Goal: Task Accomplishment & Management: Manage account settings

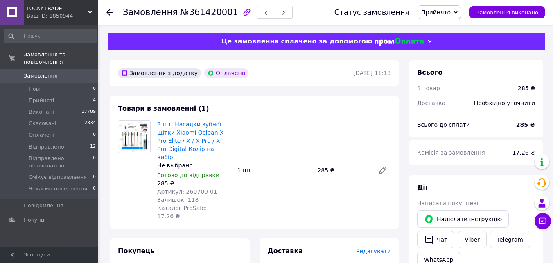
click at [311, 189] on div "3 шт. Насадки зубної щітки Xiaomi Oclean X Pro Elite / X / X Pro / X Pro Digita…" at bounding box center [274, 169] width 240 height 103
click at [201, 12] on span "№361420001" at bounding box center [209, 12] width 58 height 10
copy span "361420001"
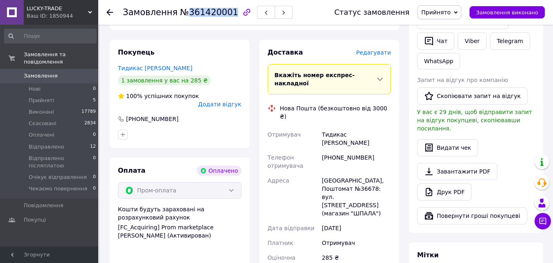
scroll to position [205, 0]
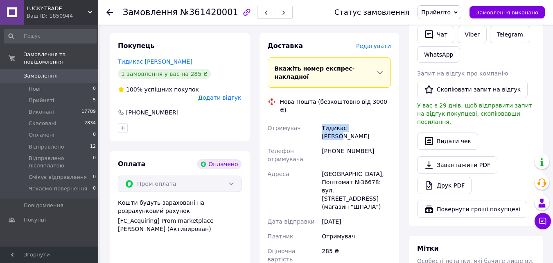
drag, startPoint x: 365, startPoint y: 96, endPoint x: 316, endPoint y: 98, distance: 49.6
click at [316, 120] on div "Отримувач Тидикас [PERSON_NAME] отримувача [PHONE_NUMBER] [GEOGRAPHIC_DATA], По…" at bounding box center [329, 193] width 127 height 146
copy div "Отримувач Тидикас Андрей"
click at [371, 143] on div "[PHONE_NUMBER]" at bounding box center [356, 154] width 72 height 23
drag, startPoint x: 368, startPoint y: 110, endPoint x: 331, endPoint y: 109, distance: 36.9
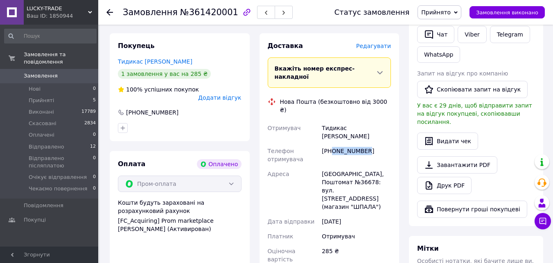
click at [331, 143] on div "[PHONE_NUMBER]" at bounding box center [356, 154] width 72 height 23
copy div "0665894147"
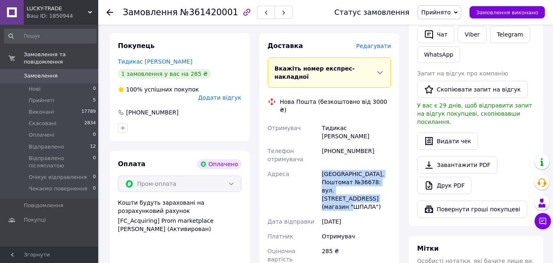
drag, startPoint x: 354, startPoint y: 157, endPoint x: 313, endPoint y: 136, distance: 46.2
click at [313, 136] on div "Отримувач Тидикас Андрей Телефон отримувача +380665894147 Адреса Краматорськ, П…" at bounding box center [329, 193] width 127 height 146
copy div "Адреса Краматорськ, Поштомат №36678: вул. Краматорська, 2 (магазин "ШПАЛА")"
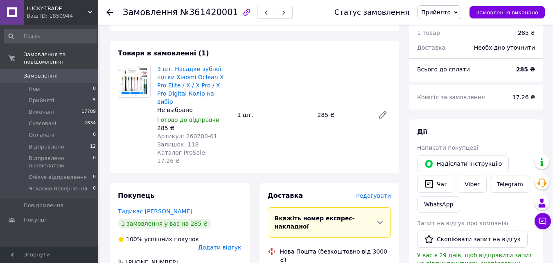
scroll to position [41, 0]
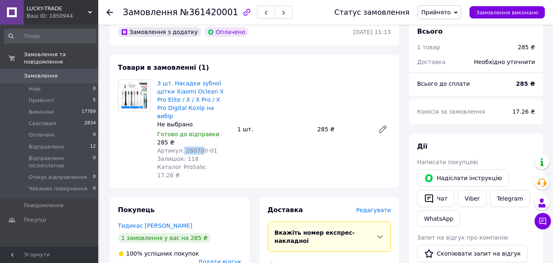
drag, startPoint x: 196, startPoint y: 142, endPoint x: 180, endPoint y: 142, distance: 16.0
click at [180, 147] on span "Артикул: 260700-01" at bounding box center [187, 150] width 60 height 7
click at [190, 147] on span "Артикул: 260700-01" at bounding box center [187, 150] width 60 height 7
drag, startPoint x: 181, startPoint y: 142, endPoint x: 193, endPoint y: 142, distance: 11.9
click at [193, 147] on span "Артикул: 260700-01" at bounding box center [187, 150] width 60 height 7
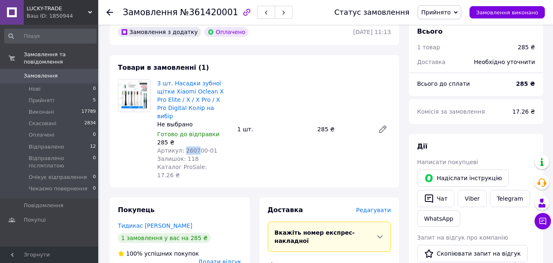
copy span "2607"
click at [192, 147] on span "Артикул: 260700-01" at bounding box center [187, 150] width 60 height 7
copy span "260700"
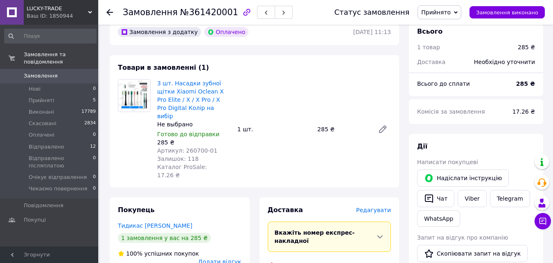
click at [320, 123] on div "285 ₴" at bounding box center [342, 128] width 57 height 11
copy div "285"
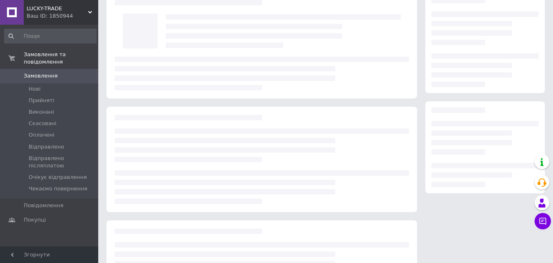
scroll to position [41, 0]
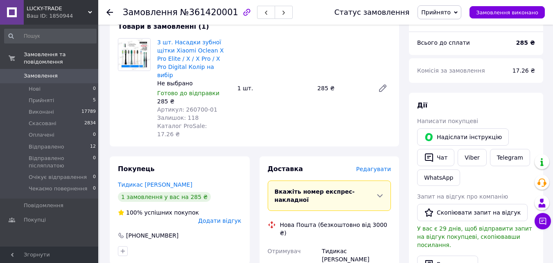
scroll to position [123, 0]
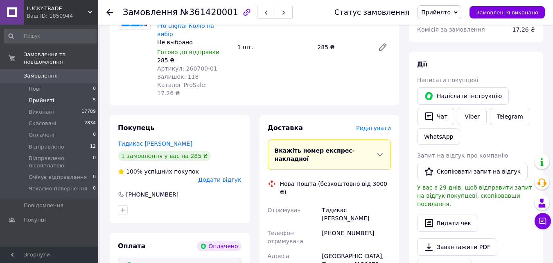
click at [44, 97] on span "Прийняті" at bounding box center [41, 100] width 25 height 7
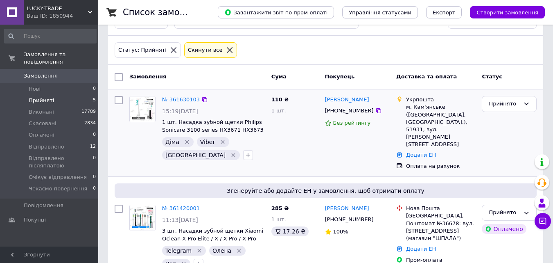
scroll to position [48, 0]
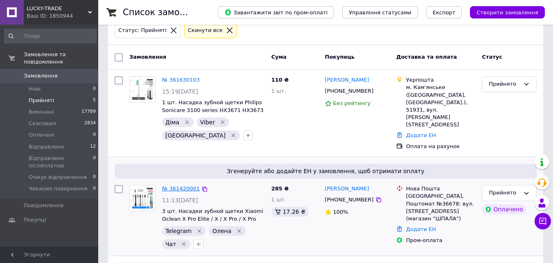
click at [175, 185] on link "№ 361420001" at bounding box center [181, 188] width 38 height 6
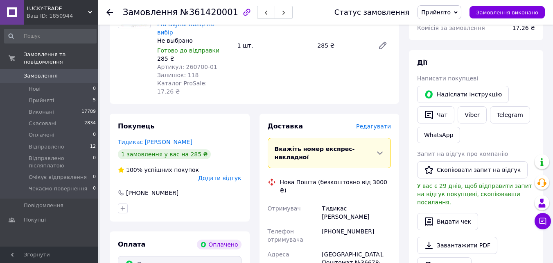
scroll to position [130, 0]
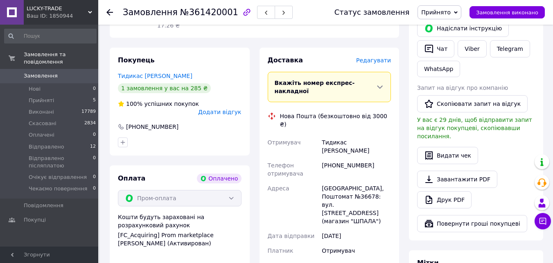
scroll to position [205, 0]
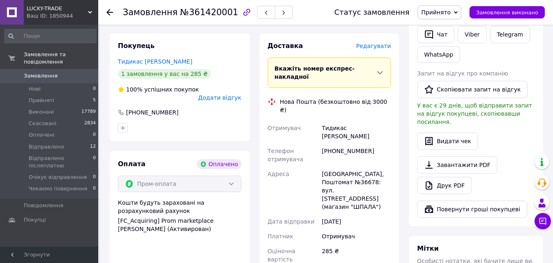
click at [309, 12] on div "Замовлення №361420001" at bounding box center [220, 12] width 195 height 25
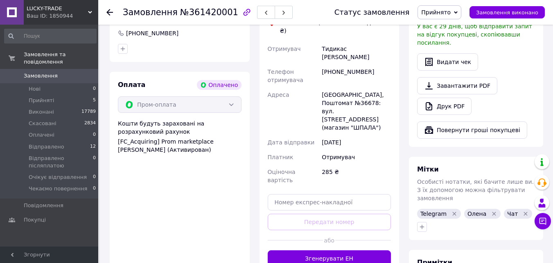
scroll to position [287, 0]
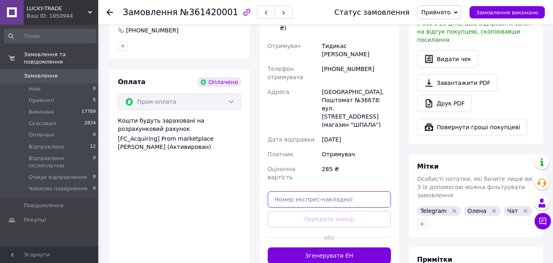
click at [310, 191] on input "text" at bounding box center [330, 199] width 124 height 16
paste input "20451247324376"
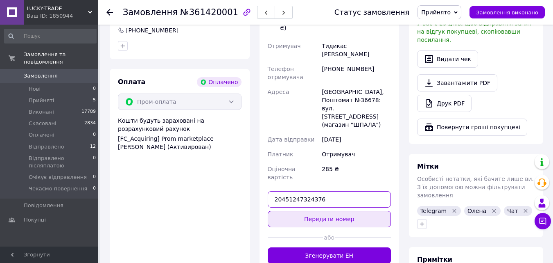
type input "20451247324376"
click at [332, 210] on button "Передати номер" at bounding box center [330, 218] width 124 height 16
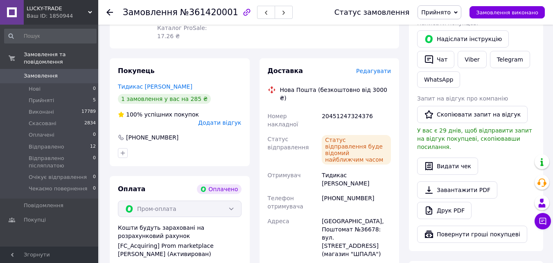
scroll to position [179, 0]
click at [445, 7] on span "Прийнято" at bounding box center [440, 12] width 44 height 14
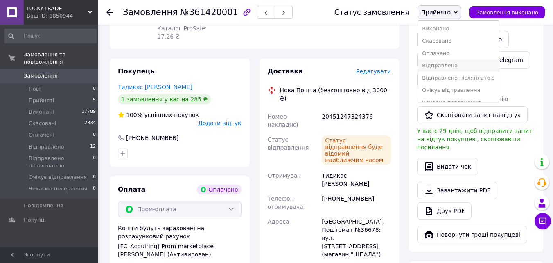
click at [448, 65] on li "Відправлено" at bounding box center [458, 65] width 81 height 12
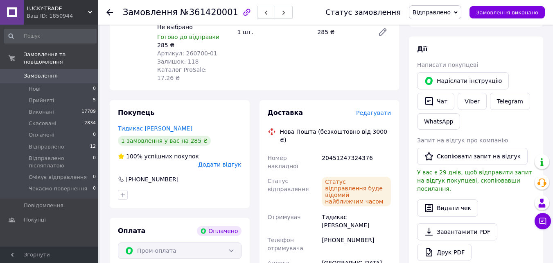
scroll to position [138, 0]
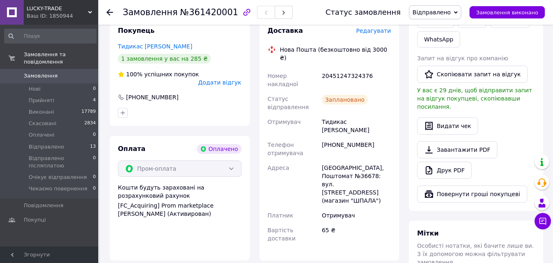
scroll to position [221, 0]
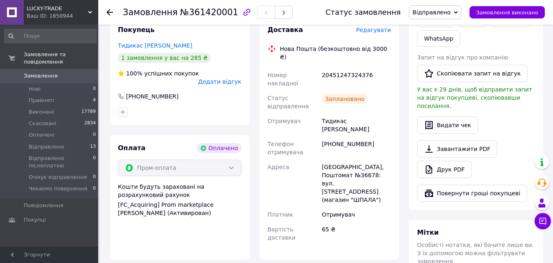
click at [383, 136] on div "[PHONE_NUMBER]" at bounding box center [356, 147] width 72 height 23
click at [388, 136] on div "[PHONE_NUMBER]" at bounding box center [356, 147] width 72 height 23
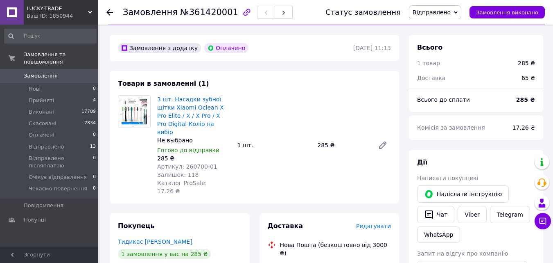
scroll to position [16, 0]
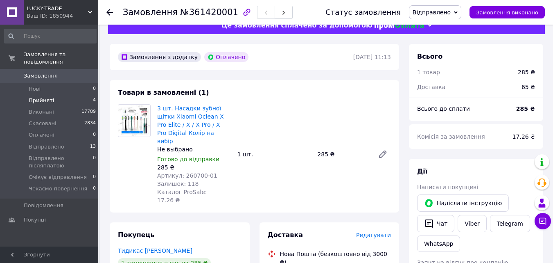
click at [49, 95] on li "Прийняті 4" at bounding box center [50, 100] width 101 height 11
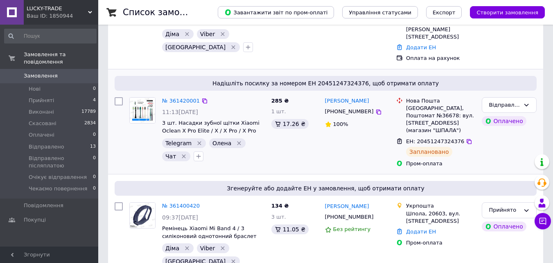
scroll to position [123, 0]
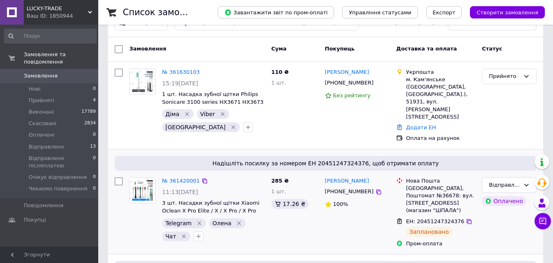
scroll to position [41, 0]
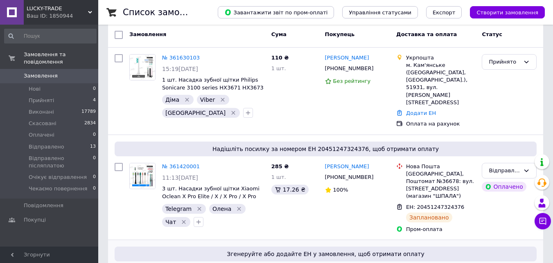
click at [305, 246] on div "Згенеруйте або додайте ЕН у замовлення, щоб отримати оплату" at bounding box center [326, 253] width 422 height 15
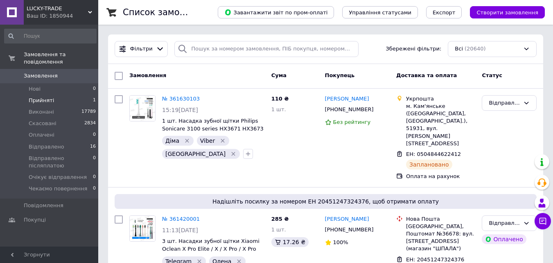
click at [58, 95] on li "Прийняті 1" at bounding box center [50, 100] width 101 height 11
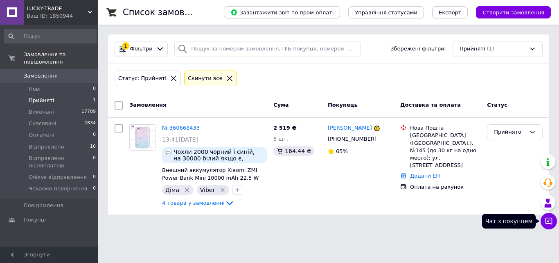
click at [548, 223] on icon at bounding box center [549, 220] width 7 height 7
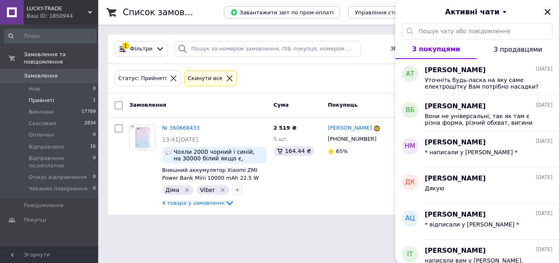
click at [548, 13] on icon "Закрити" at bounding box center [547, 11] width 7 height 7
